Goal: Use online tool/utility

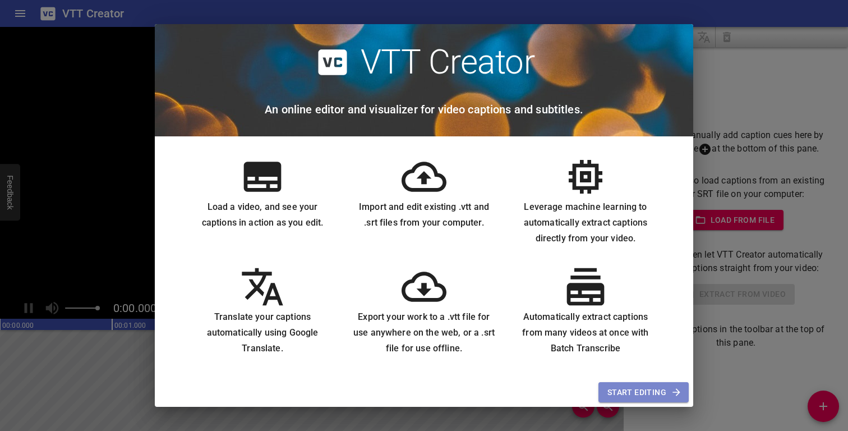
click at [639, 387] on span "Start Editing" at bounding box center [643, 392] width 72 height 14
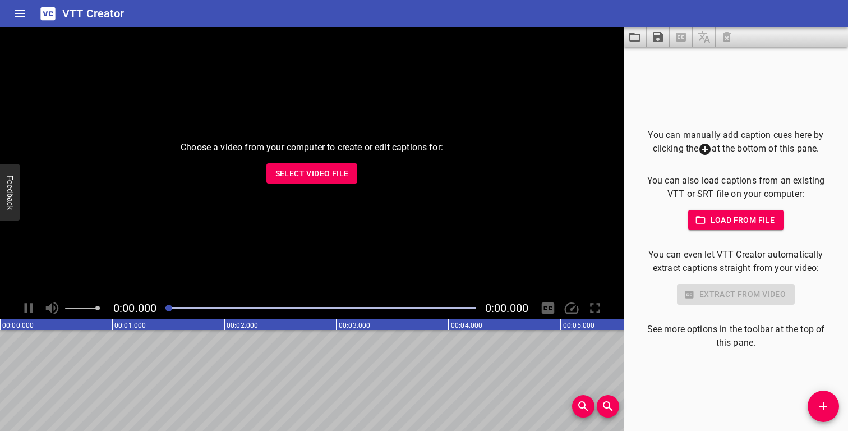
click at [731, 221] on span "Load from file" at bounding box center [736, 220] width 78 height 14
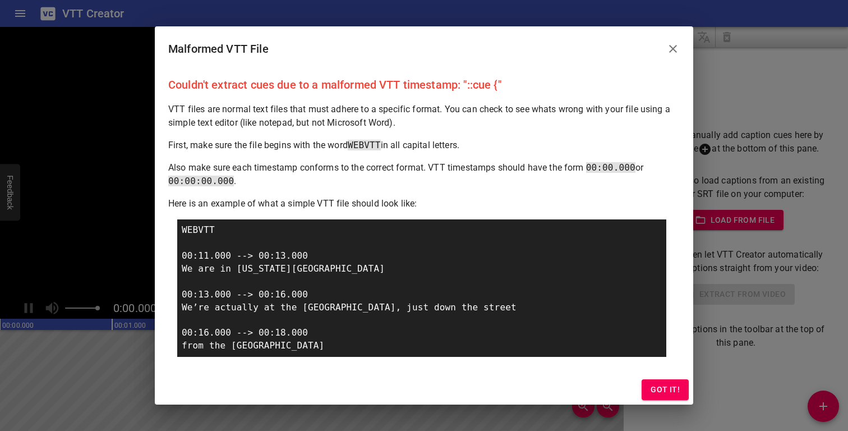
click at [664, 385] on span "Got it!" at bounding box center [664, 389] width 29 height 14
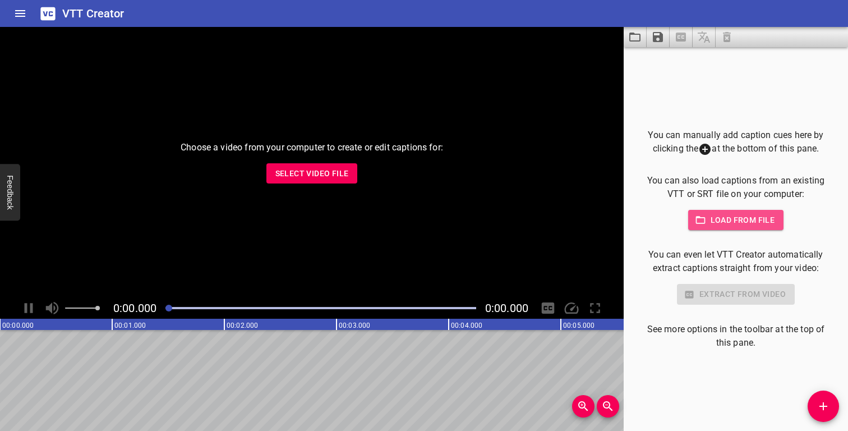
click at [754, 229] on button "Load from file" at bounding box center [736, 220] width 96 height 21
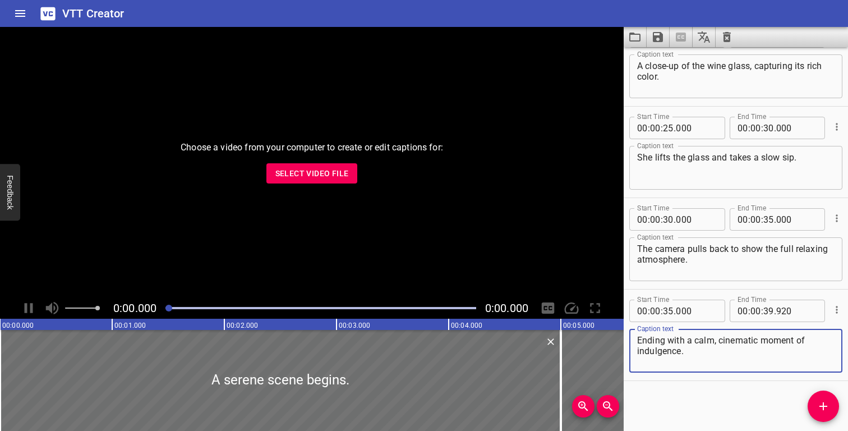
scroll to position [400, 0]
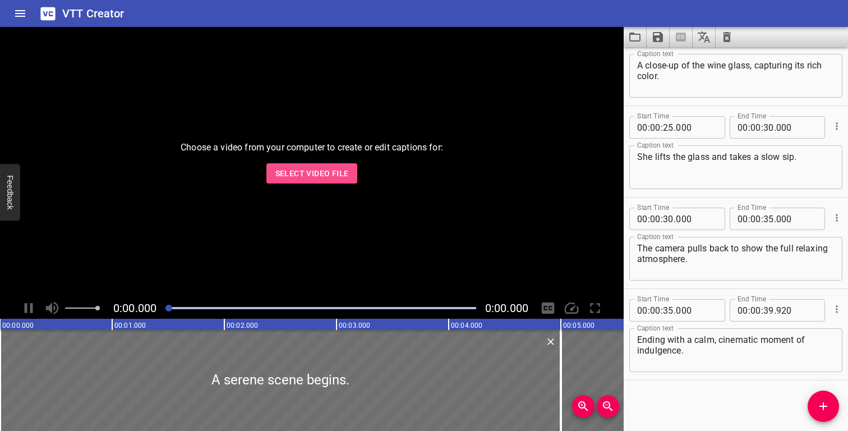
click at [321, 182] on button "Select Video File" at bounding box center [311, 173] width 91 height 21
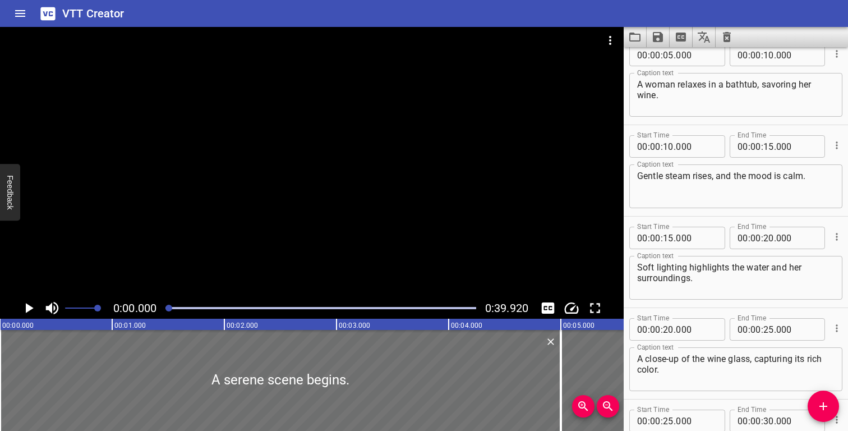
scroll to position [0, 0]
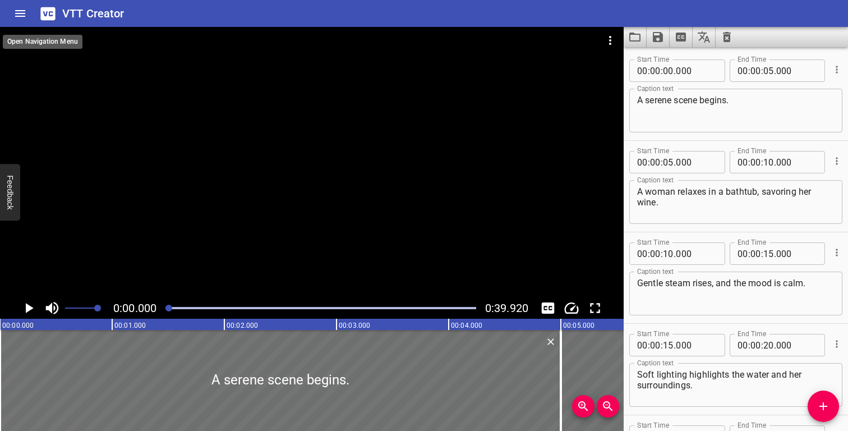
click at [24, 15] on icon "Home" at bounding box center [19, 13] width 13 height 13
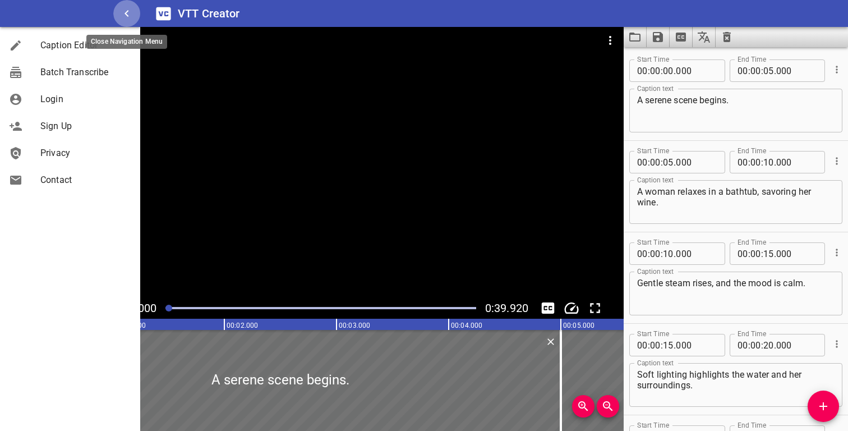
click at [126, 11] on icon "button" at bounding box center [126, 13] width 13 height 13
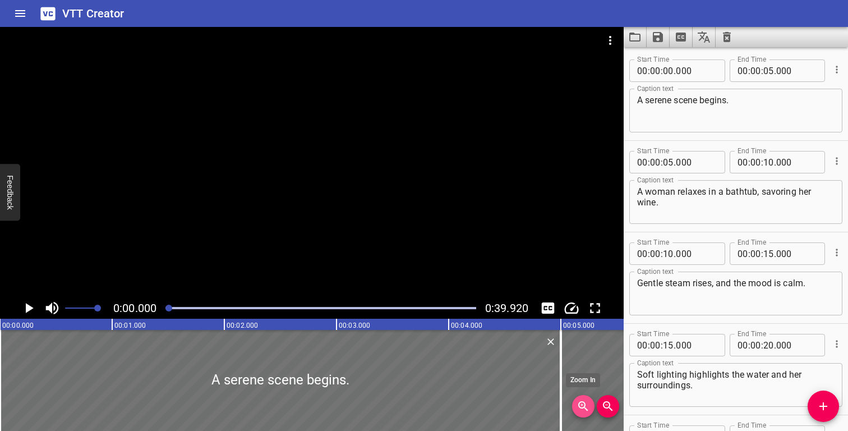
click at [586, 404] on icon "Zoom In" at bounding box center [582, 405] width 13 height 13
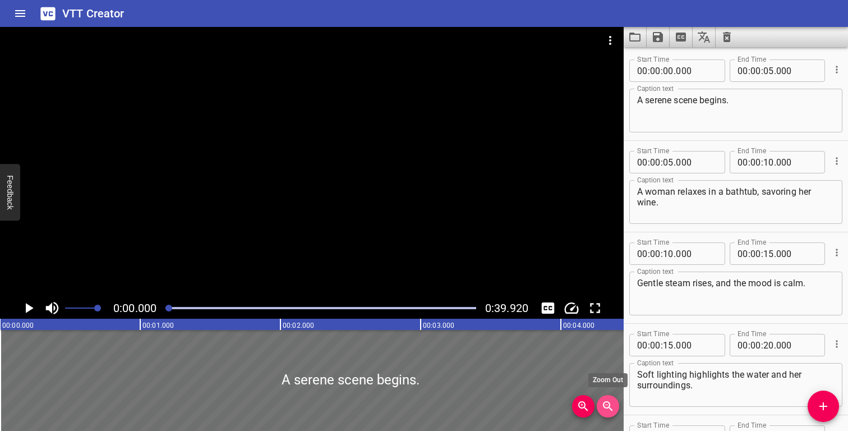
click at [603, 404] on icon "Zoom Out" at bounding box center [608, 406] width 10 height 10
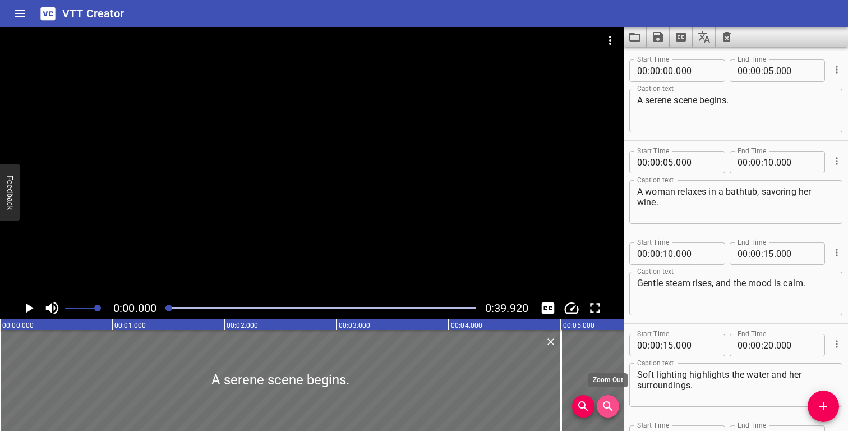
click at [604, 404] on icon "Zoom Out" at bounding box center [607, 405] width 13 height 13
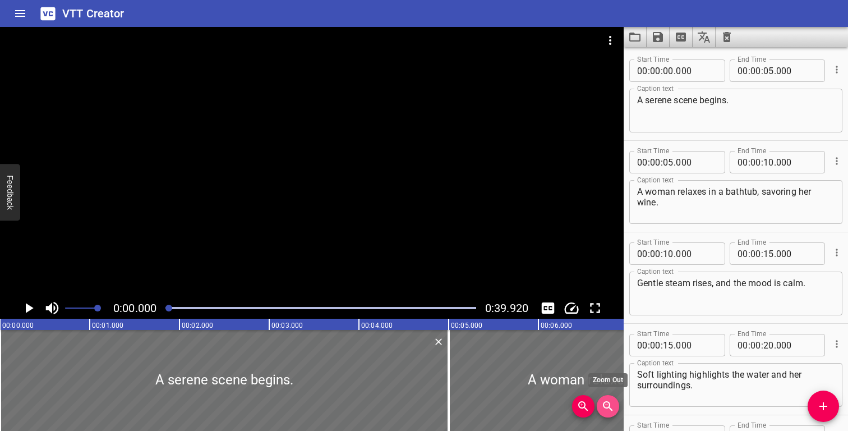
click at [604, 404] on icon "Zoom Out" at bounding box center [607, 405] width 13 height 13
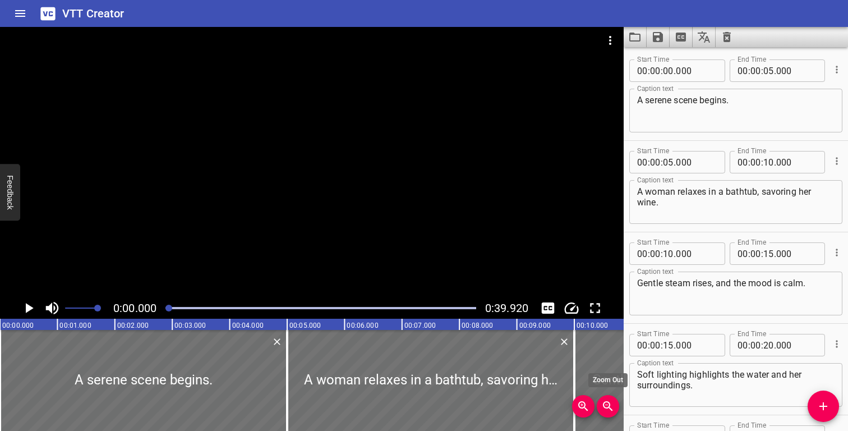
click at [604, 404] on icon "Zoom Out" at bounding box center [607, 405] width 13 height 13
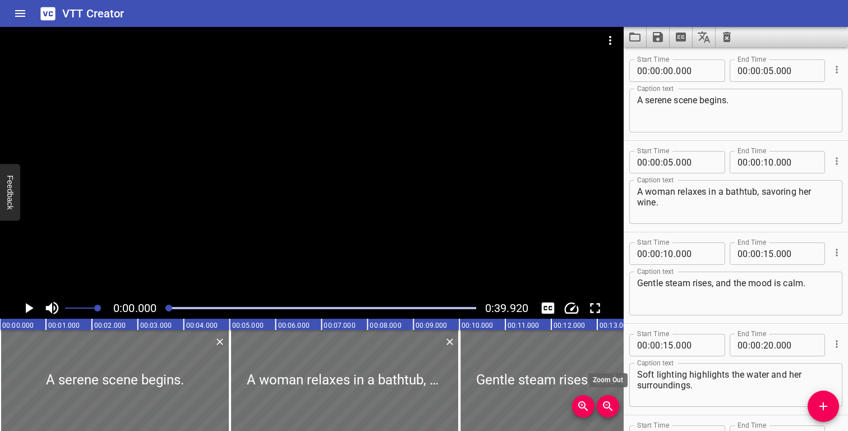
click at [604, 404] on icon "Zoom Out" at bounding box center [607, 405] width 13 height 13
